Goal: Task Accomplishment & Management: Manage account settings

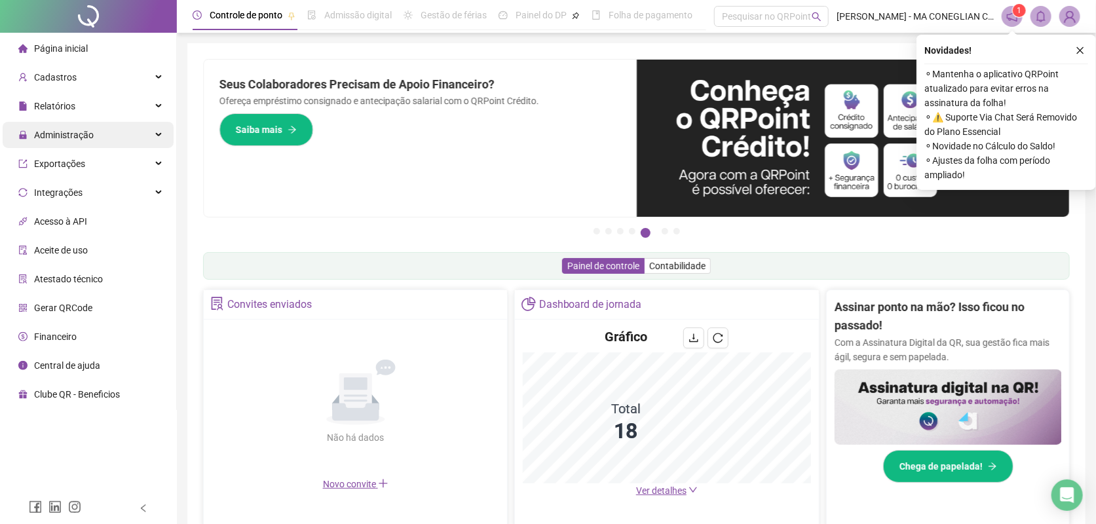
click at [142, 129] on div "Administração" at bounding box center [88, 135] width 171 height 26
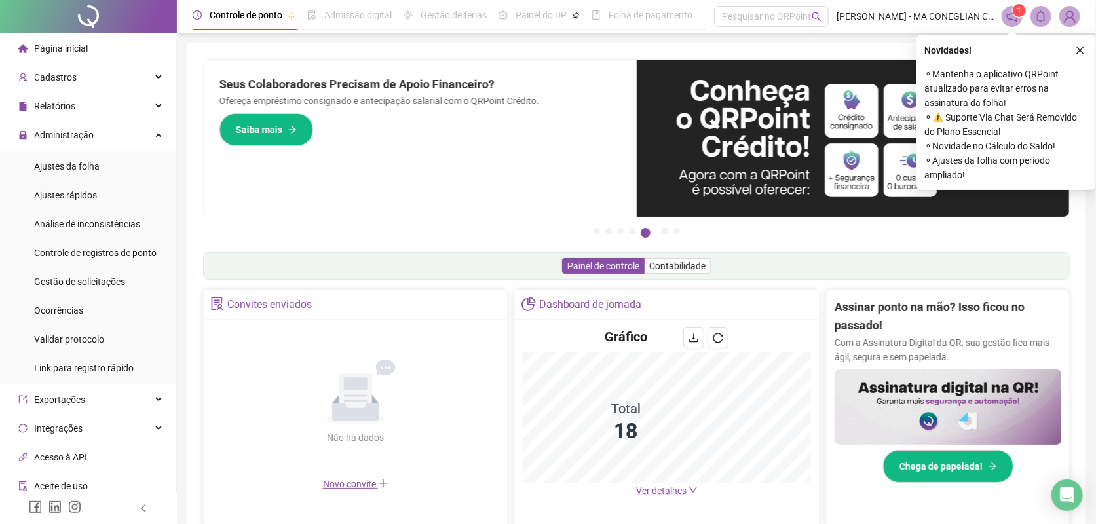
drag, startPoint x: 126, startPoint y: 275, endPoint x: 143, endPoint y: 266, distance: 18.8
click at [126, 273] on li "Gestão de solicitações" at bounding box center [88, 282] width 171 height 26
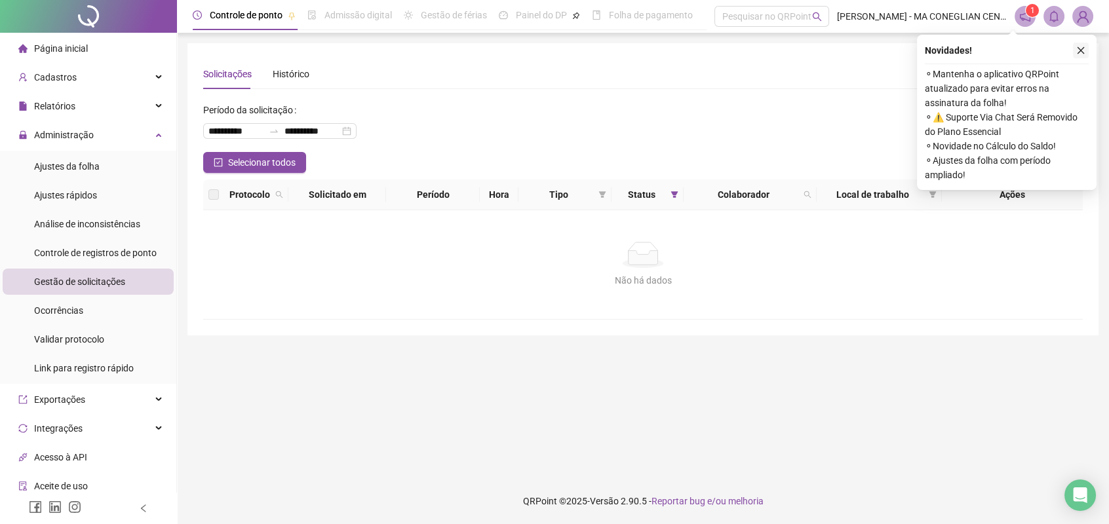
click at [1079, 50] on icon "close" at bounding box center [1080, 50] width 9 height 9
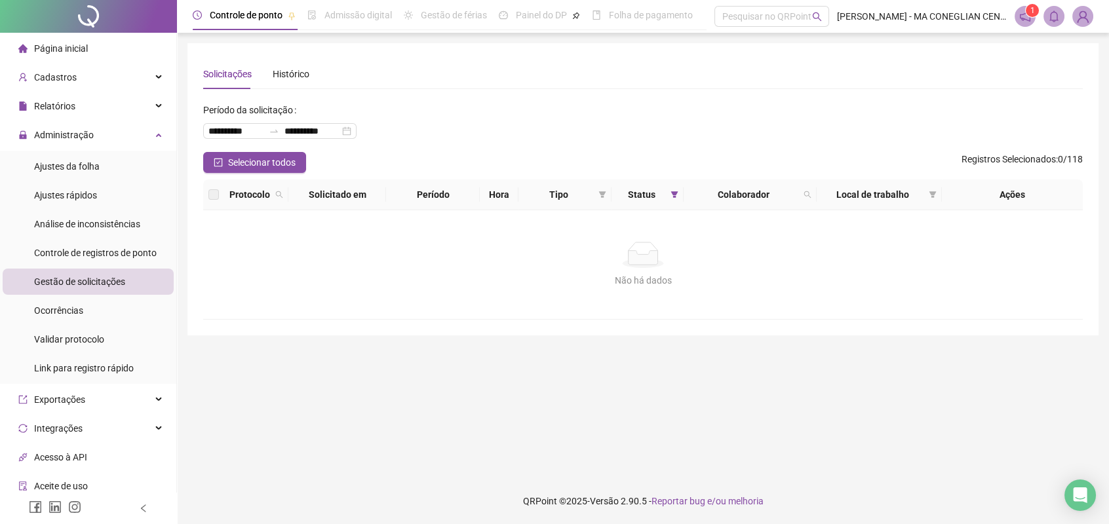
drag, startPoint x: 120, startPoint y: 28, endPoint x: 122, endPoint y: 18, distance: 10.0
click at [120, 28] on div at bounding box center [88, 16] width 177 height 33
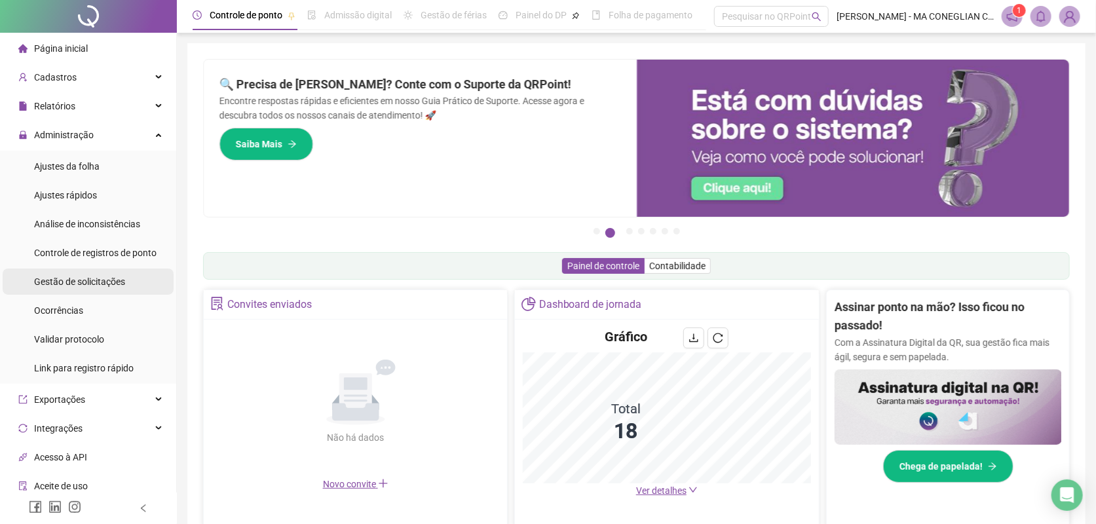
click at [83, 279] on span "Gestão de solicitações" at bounding box center [79, 282] width 91 height 10
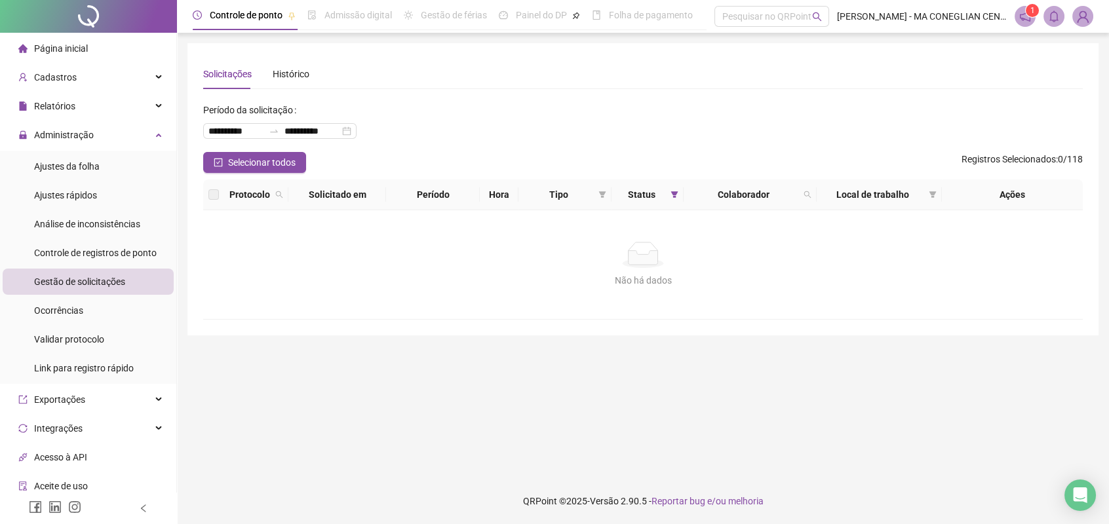
click at [128, 18] on div at bounding box center [88, 16] width 177 height 33
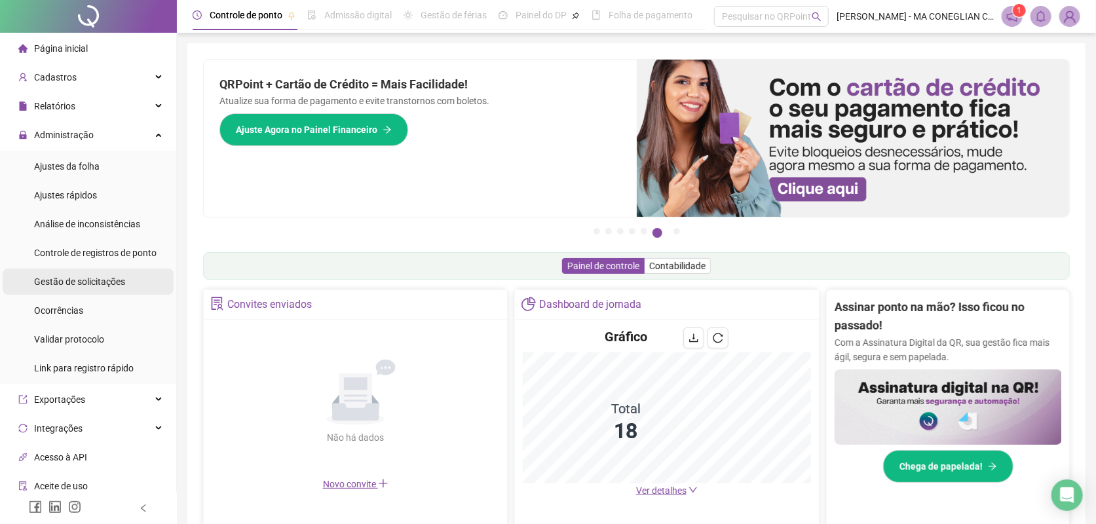
click at [121, 288] on div "Gestão de solicitações" at bounding box center [79, 282] width 91 height 26
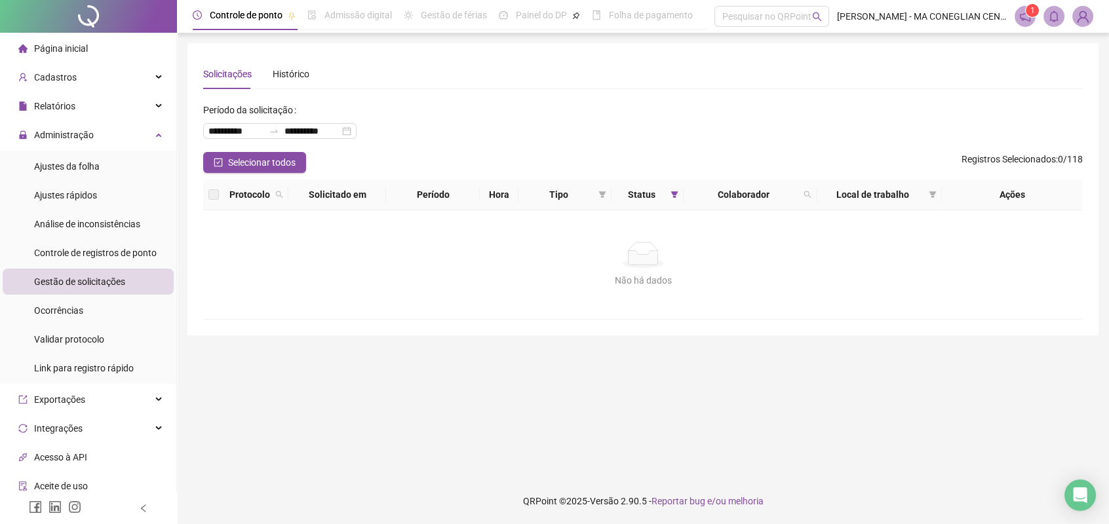
click at [139, 22] on div at bounding box center [88, 16] width 177 height 33
